Goal: Navigation & Orientation: Find specific page/section

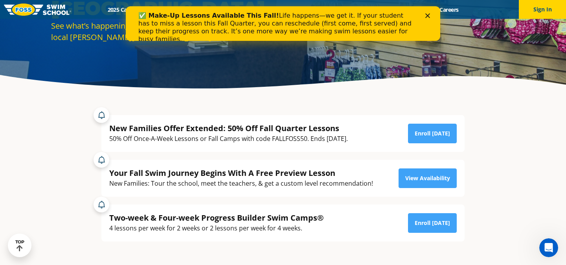
click at [429, 15] on icon "Close" at bounding box center [427, 15] width 5 height 5
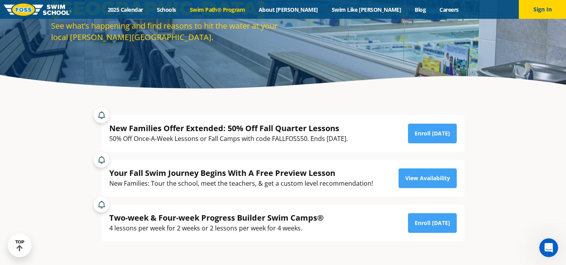
click at [230, 9] on link "Swim Path® Program" at bounding box center [217, 9] width 69 height 7
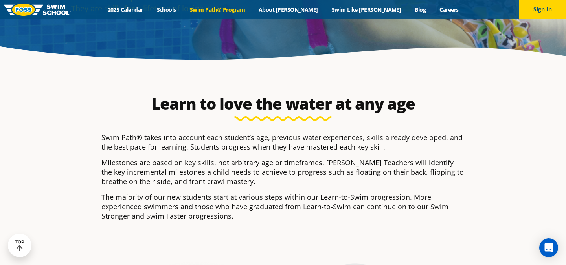
scroll to position [120, 0]
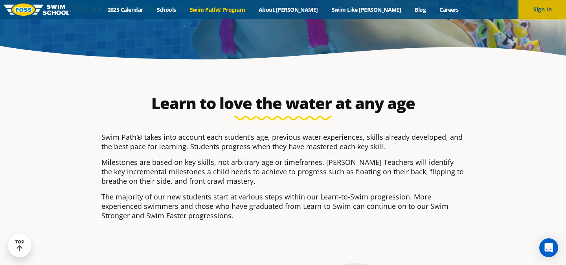
click at [540, 9] on button "Sign In" at bounding box center [542, 9] width 47 height 19
